Goal: Check status: Check status

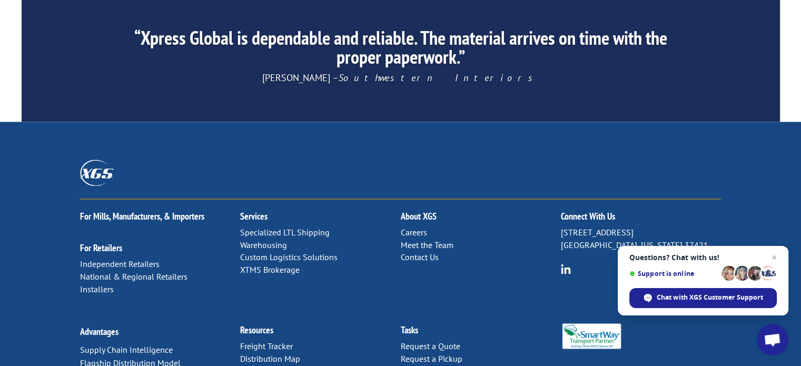
scroll to position [1665, 0]
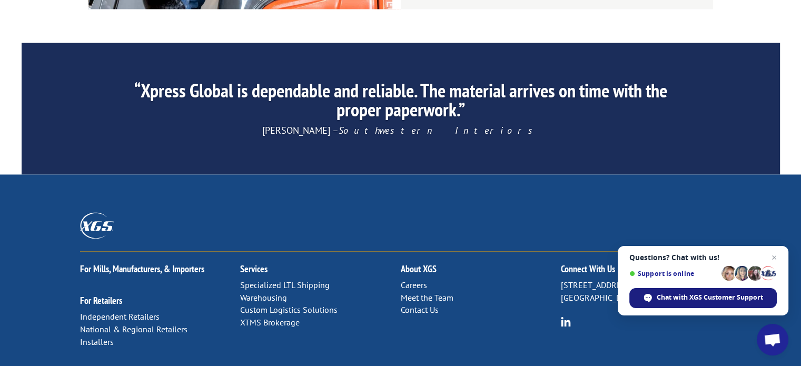
click at [687, 299] on span "Chat with XGS Customer Support" at bounding box center [710, 297] width 106 height 9
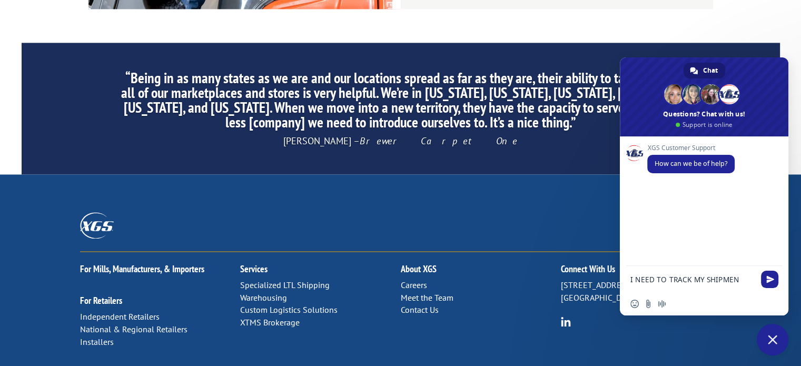
type textarea "I NEED TO TRACK MY SHIPMENT"
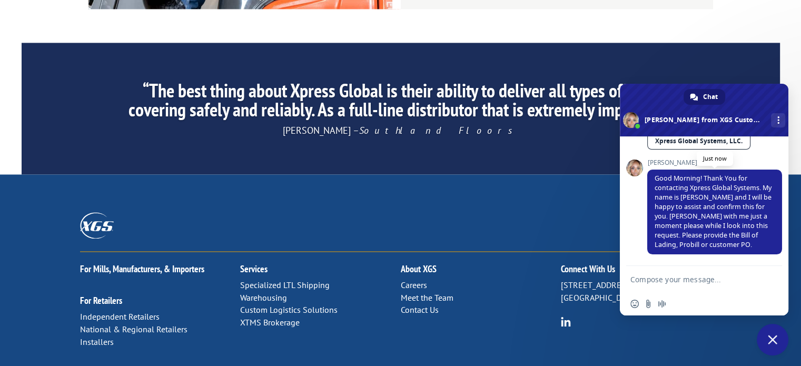
scroll to position [106, 0]
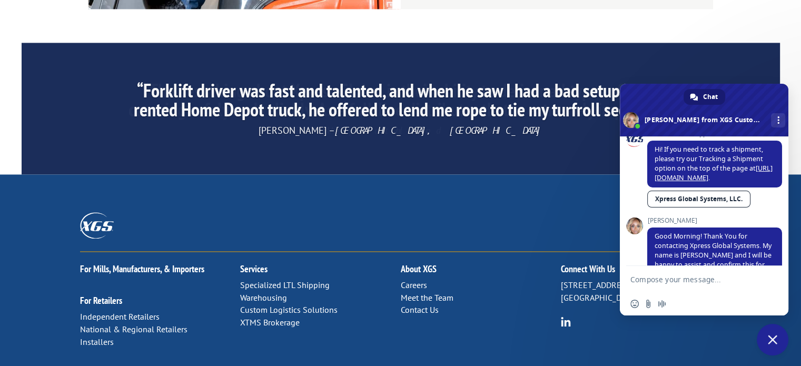
click at [708, 202] on link "Xpress Global Systems, LLC." at bounding box center [698, 199] width 103 height 17
type textarea "149531800000"
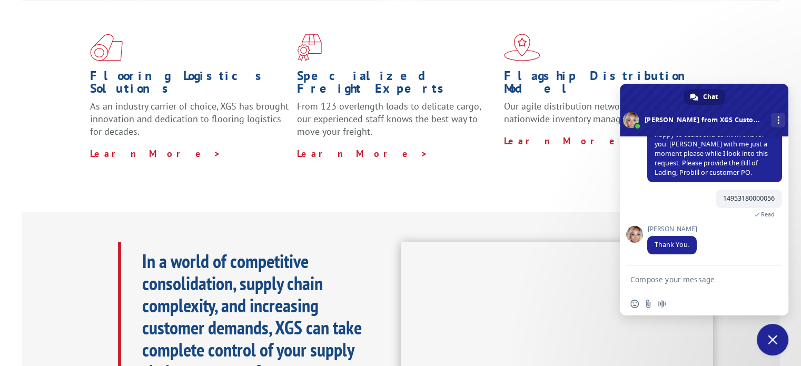
scroll to position [85, 0]
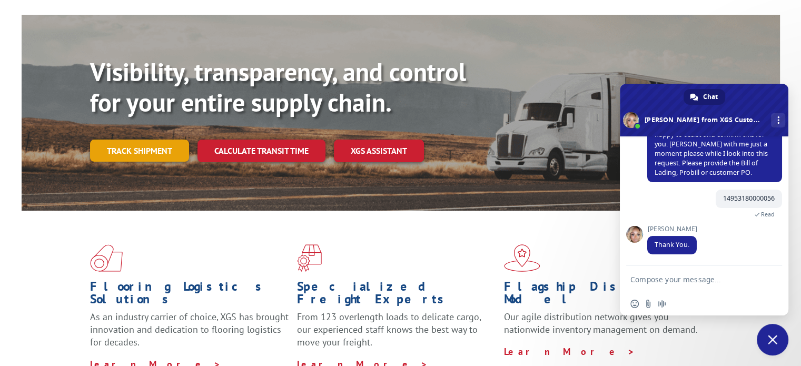
click at [154, 140] on link "Track shipment" at bounding box center [139, 151] width 99 height 22
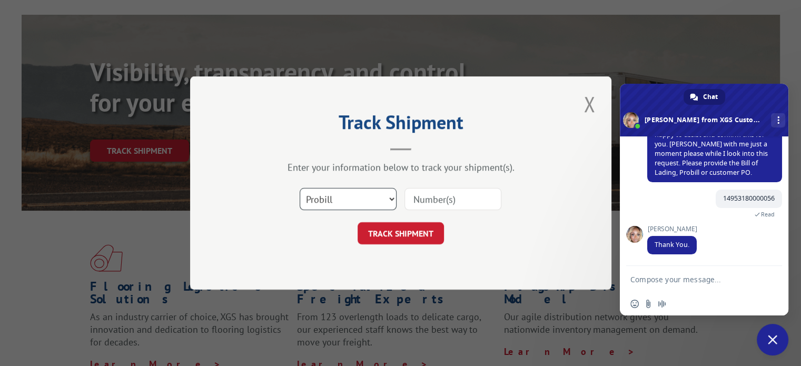
click at [390, 197] on select "Select category... Probill BOL PO" at bounding box center [348, 199] width 97 height 22
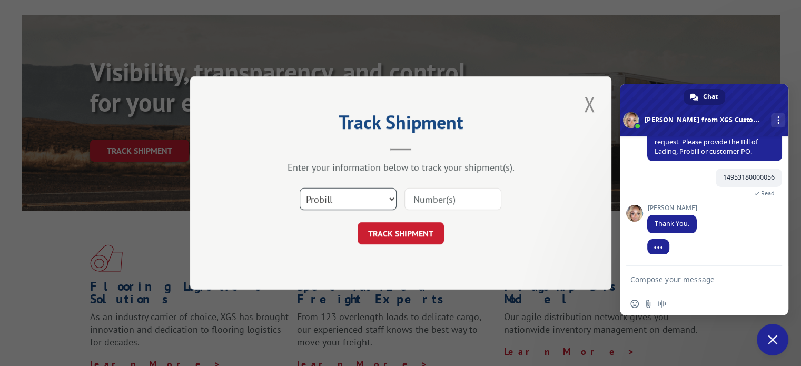
click at [390, 197] on select "Select category... Probill BOL PO" at bounding box center [348, 199] width 97 height 22
click at [482, 198] on input at bounding box center [452, 199] width 97 height 22
drag, startPoint x: 758, startPoint y: 174, endPoint x: 767, endPoint y: 176, distance: 9.2
click at [758, 174] on span "14953180000056" at bounding box center [749, 177] width 52 height 9
click at [766, 175] on span "14953180000056" at bounding box center [749, 177] width 66 height 18
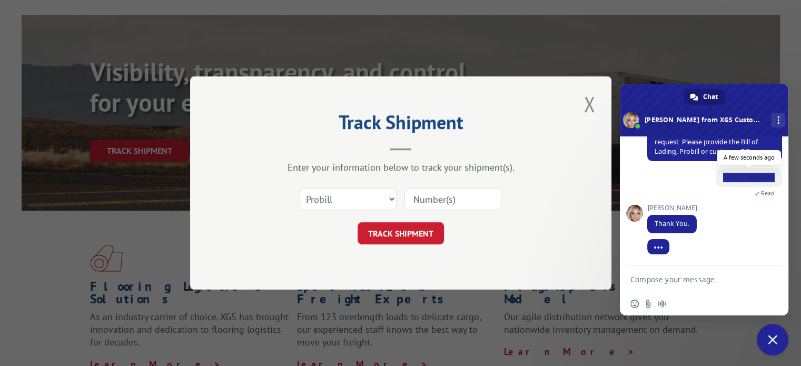
drag, startPoint x: 766, startPoint y: 175, endPoint x: 711, endPoint y: 173, distance: 55.3
click at [716, 173] on span "14953180000056" at bounding box center [749, 177] width 66 height 18
copy span "14953180000056"
click at [451, 198] on input at bounding box center [452, 199] width 97 height 22
paste input "14953180000056"
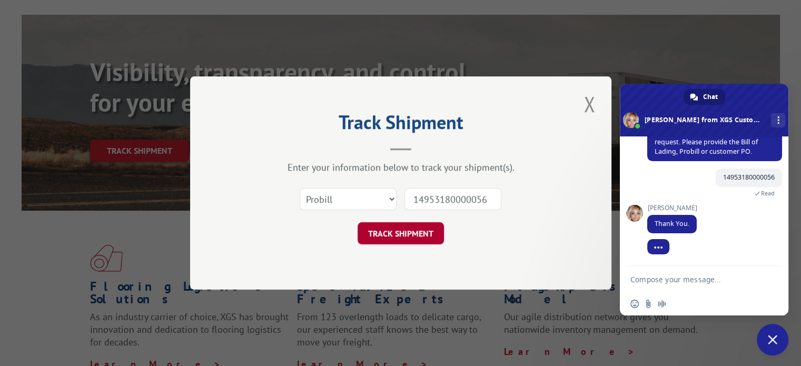
type input "14953180000056"
click at [413, 229] on button "TRACK SHIPMENT" at bounding box center [401, 233] width 86 height 22
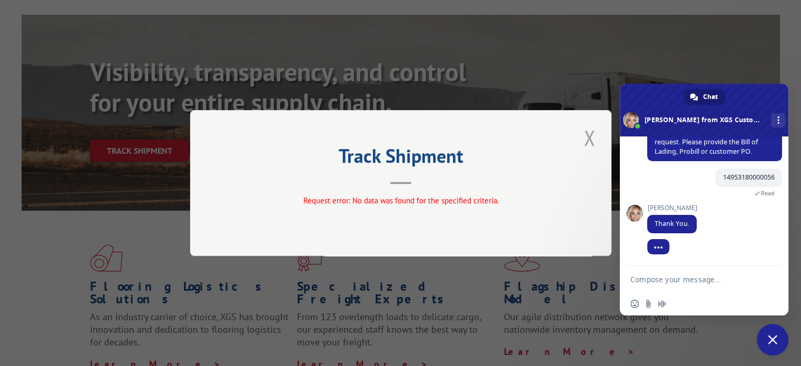
click at [590, 143] on button "Close modal" at bounding box center [589, 137] width 18 height 29
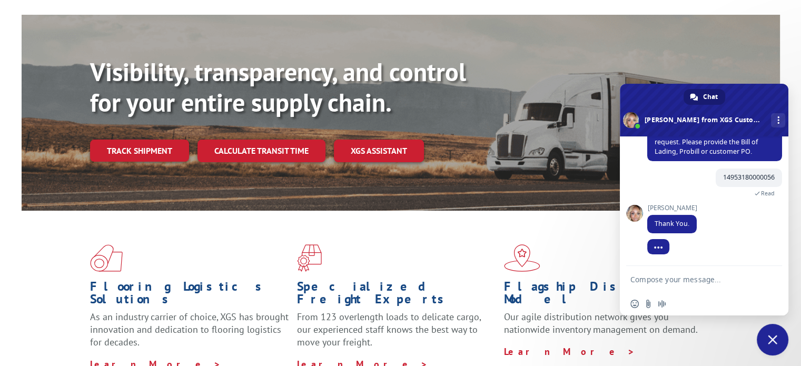
drag, startPoint x: 131, startPoint y: 129, endPoint x: 153, endPoint y: 132, distance: 21.8
click at [131, 140] on link "Track shipment" at bounding box center [139, 151] width 99 height 22
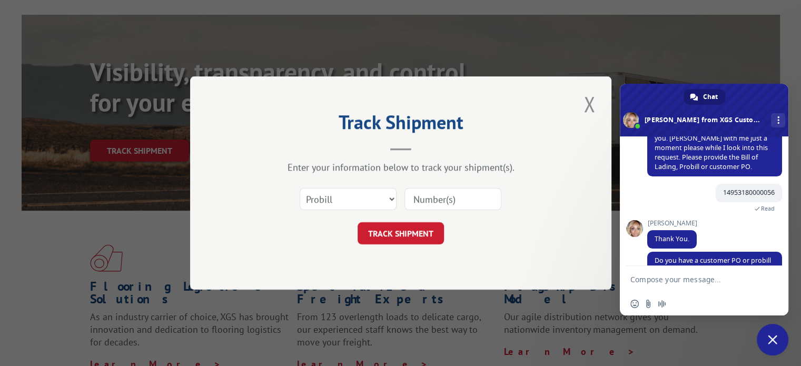
scroll to position [274, 0]
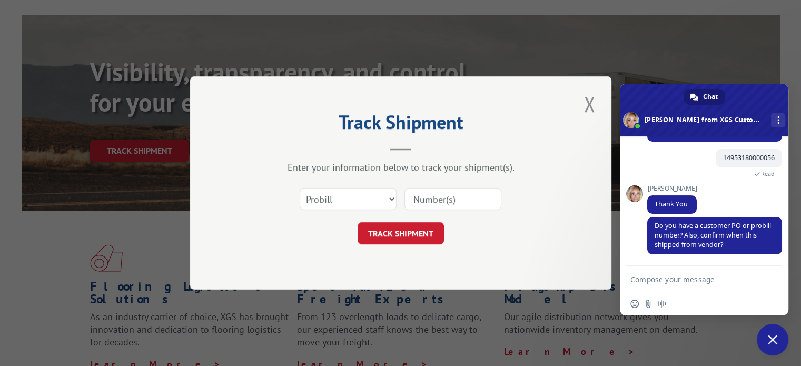
click at [680, 272] on textarea "Compose your message..." at bounding box center [693, 279] width 126 height 26
type textarea "B"
type textarea "MOB BLR"
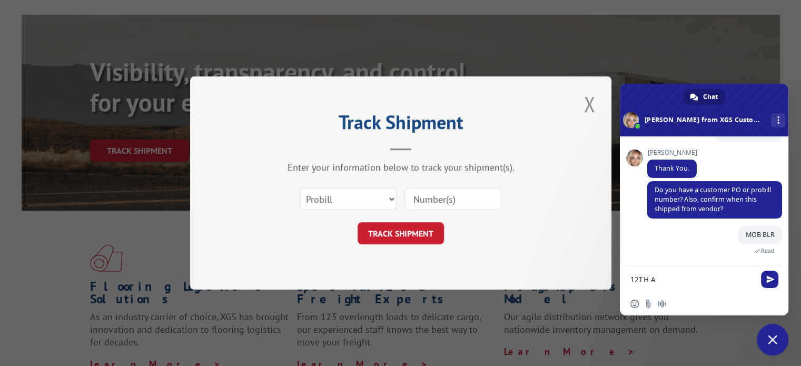
scroll to position [321, 0]
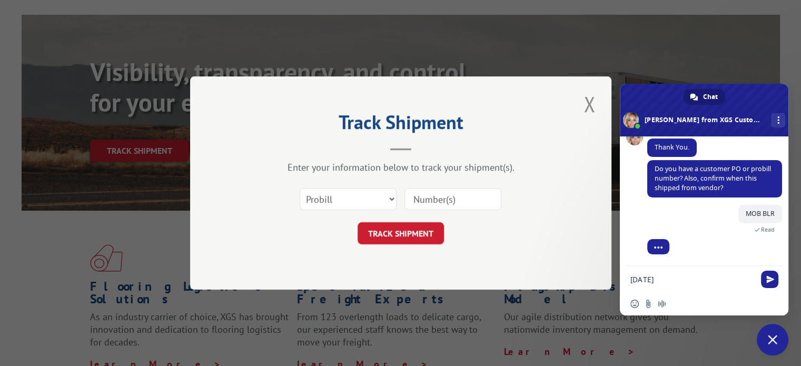
type textarea "[DATE]"
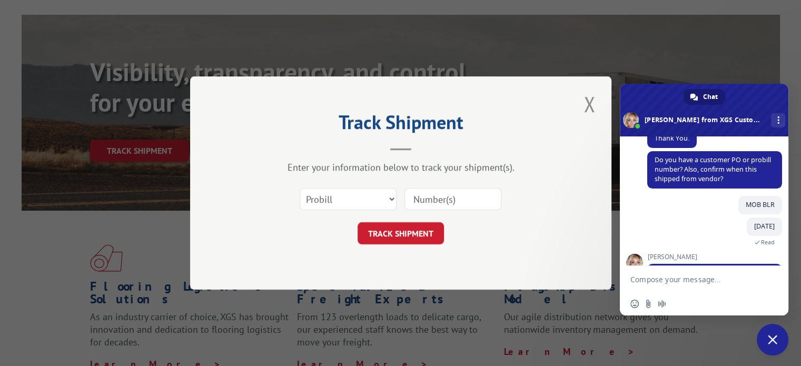
scroll to position [379, 0]
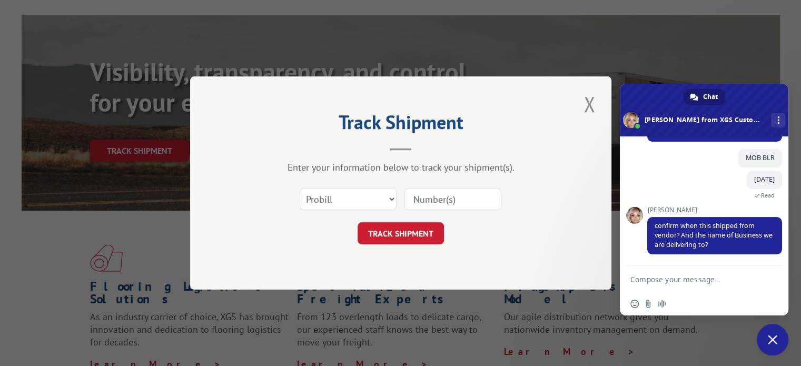
click at [681, 280] on textarea "Compose your message..." at bounding box center [693, 279] width 126 height 26
type textarea "B2C SURFACE"
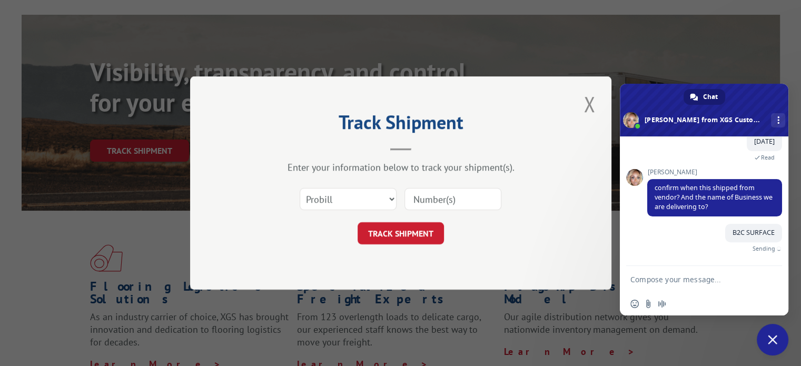
scroll to position [404, 0]
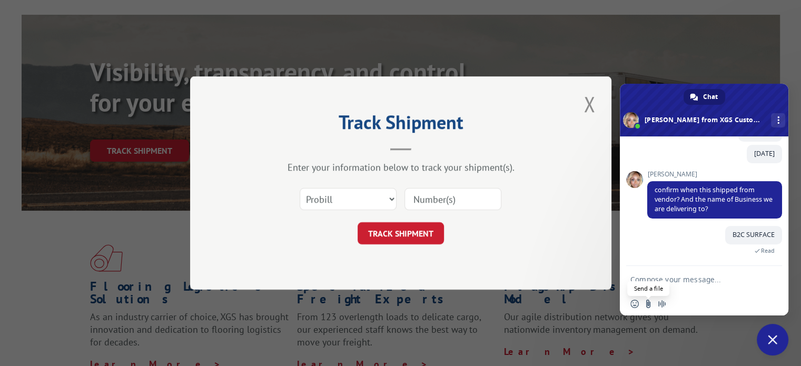
click at [645, 307] on input "Send a file" at bounding box center [648, 304] width 8 height 8
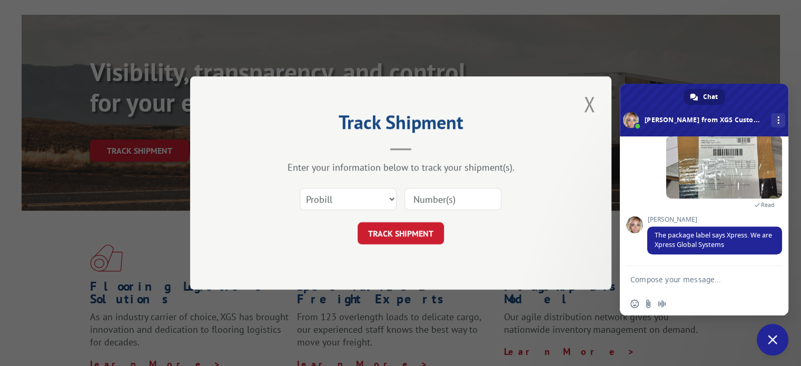
scroll to position [508, 0]
click at [673, 282] on textarea "Compose your message..." at bounding box center [693, 279] width 126 height 26
type textarea "OK THANKS"
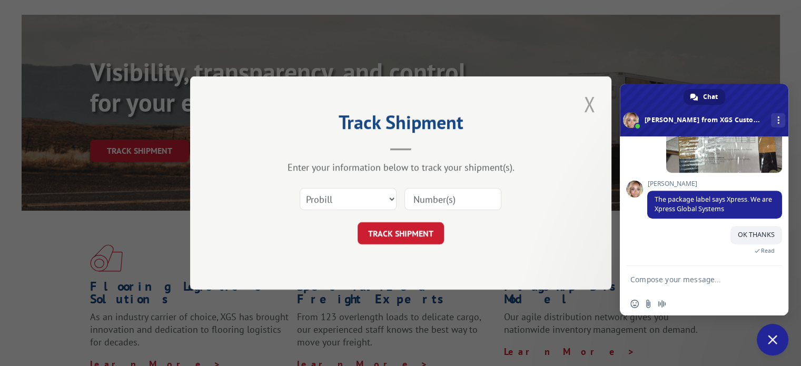
scroll to position [534, 0]
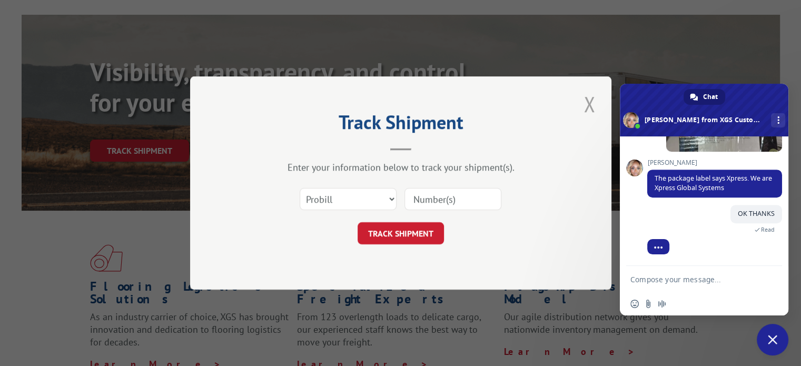
click at [593, 111] on button "Close modal" at bounding box center [589, 104] width 18 height 29
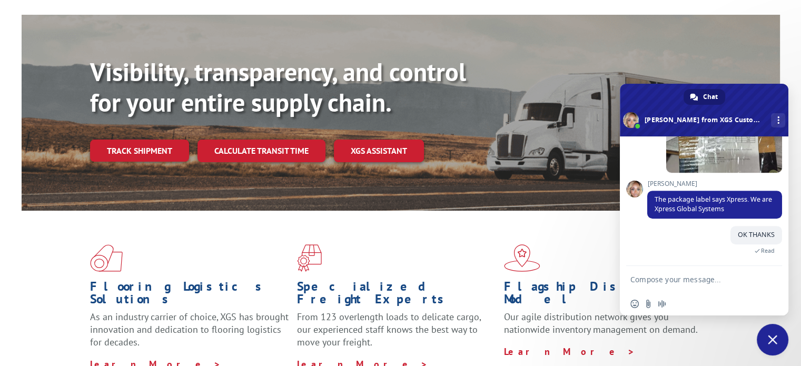
scroll to position [591, 0]
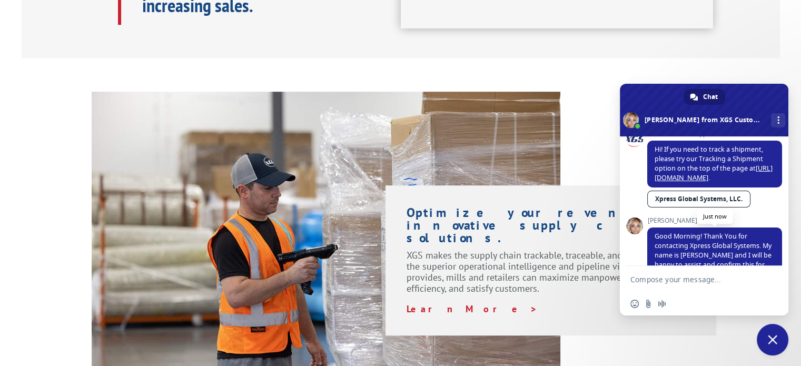
scroll to position [169, 0]
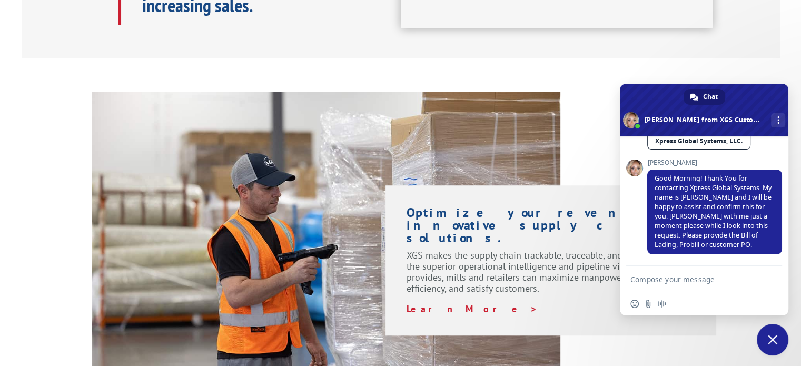
click at [667, 280] on textarea "Compose your message..." at bounding box center [693, 279] width 126 height 26
type textarea "14953180000056"
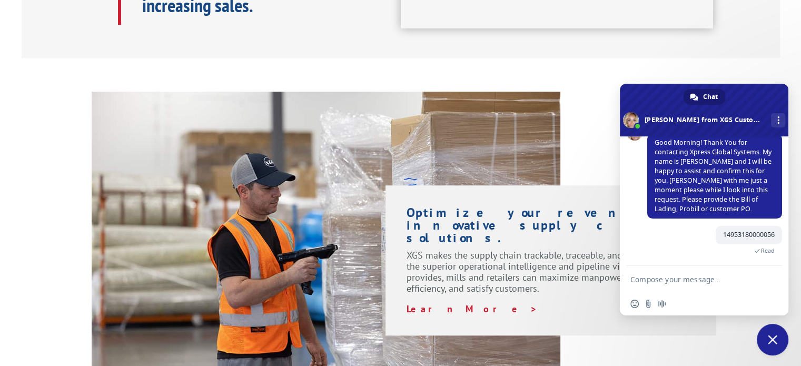
scroll to position [232, 0]
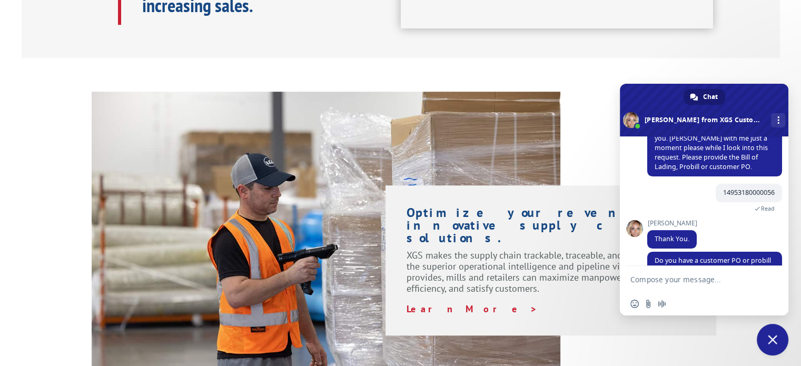
type textarea "12"
type textarea "B2C"
